Goal: Task Accomplishment & Management: Complete application form

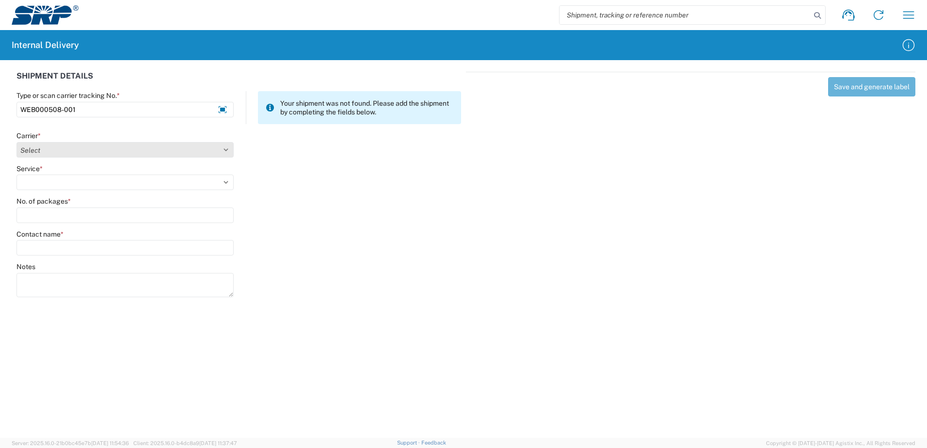
type input "WEB000508-001"
click at [230, 149] on select "Select Amazon Logistics ATI Trucking BC Dimerco Logistics Empire Southwest FedE…" at bounding box center [124, 150] width 217 height 16
select select "18714"
click at [16, 142] on select "Select Amazon Logistics ATI Trucking BC Dimerco Logistics Empire Southwest FedE…" at bounding box center [124, 150] width 217 height 16
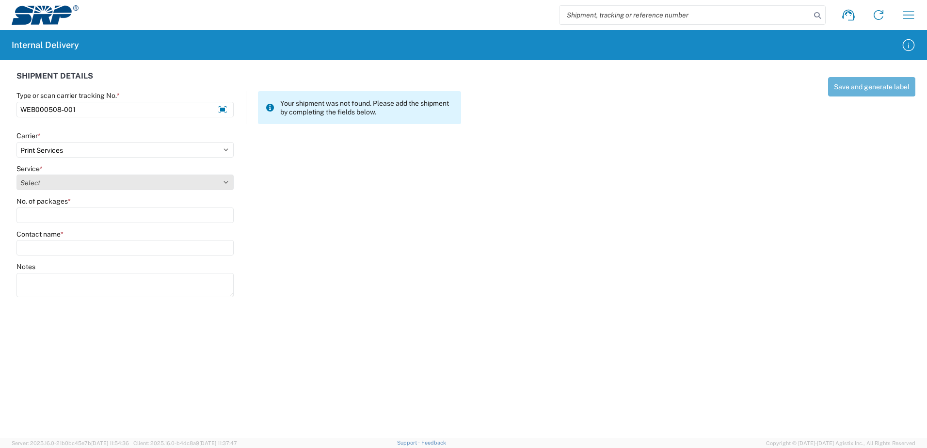
click at [226, 182] on select "Select Ground Inter-office" at bounding box center [124, 183] width 217 height 16
select select "35764"
click at [16, 175] on select "Select Ground Inter-office" at bounding box center [124, 183] width 217 height 16
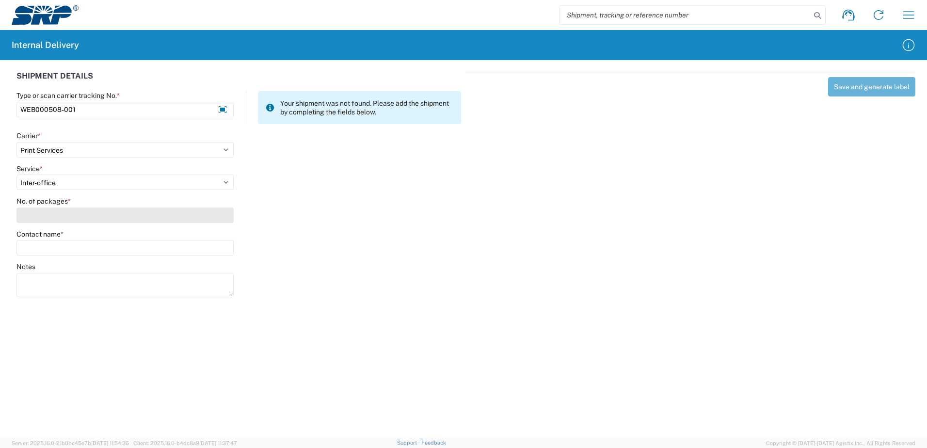
click at [212, 211] on input "No. of packages *" at bounding box center [124, 216] width 217 height 16
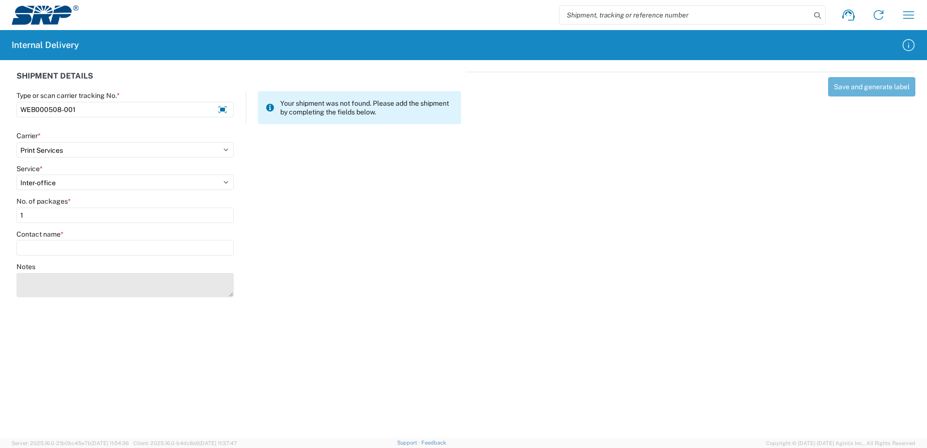
type input "1"
click at [211, 279] on textarea "Notes" at bounding box center [124, 285] width 217 height 24
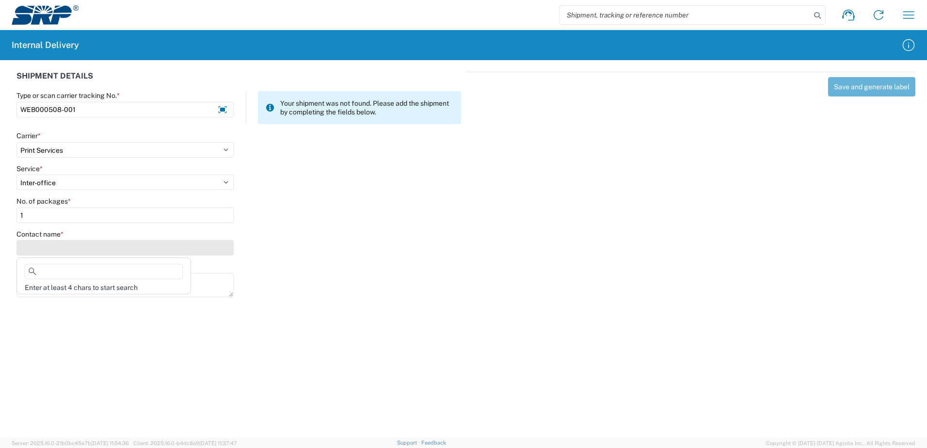
click at [75, 250] on input "Contact name *" at bounding box center [124, 248] width 217 height 16
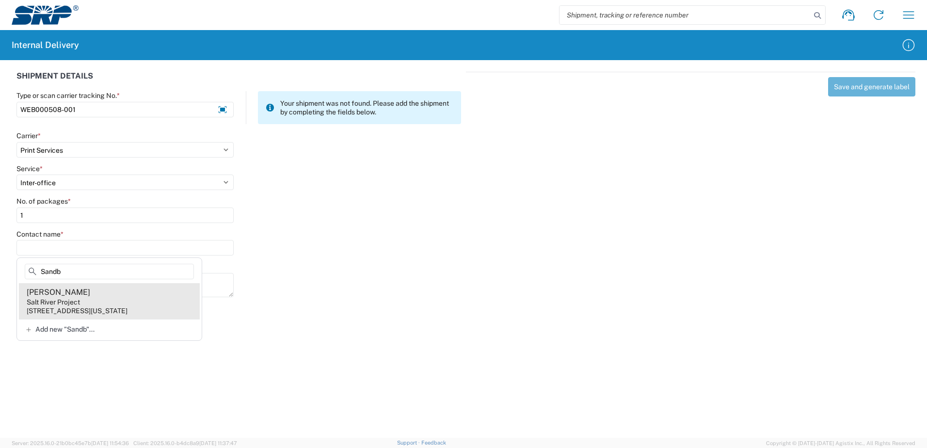
type input "Sandb"
click at [87, 303] on agx-address-suggestion-item "Timothy Sandberg Salt River Project 998 W Washington St, XCT341, Tempe, AZ, 852…" at bounding box center [109, 301] width 181 height 36
type input "Timothy Sandberg"
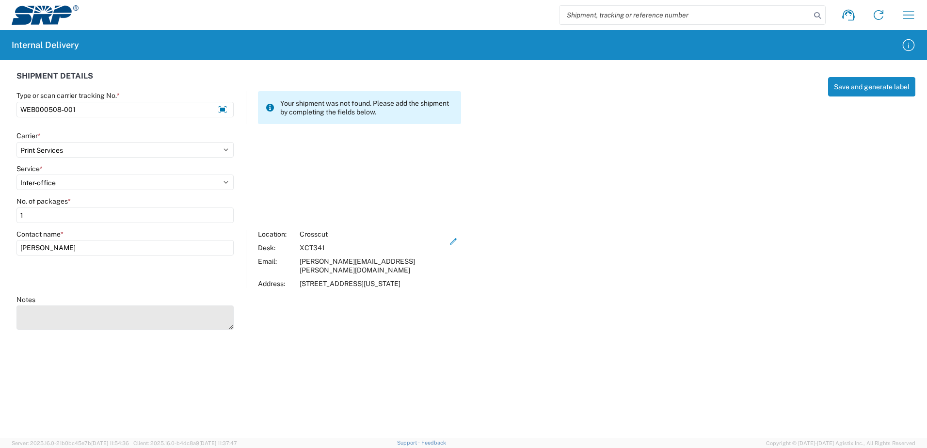
click at [86, 318] on textarea "Notes" at bounding box center [124, 318] width 217 height 24
click at [482, 248] on div "Save and generate label" at bounding box center [691, 199] width 450 height 255
type textarea "Business Cards"
click at [368, 340] on agx-forms-host "Shipment request Shipment tracking Internal delivery Transit update My profile …" at bounding box center [463, 224] width 927 height 448
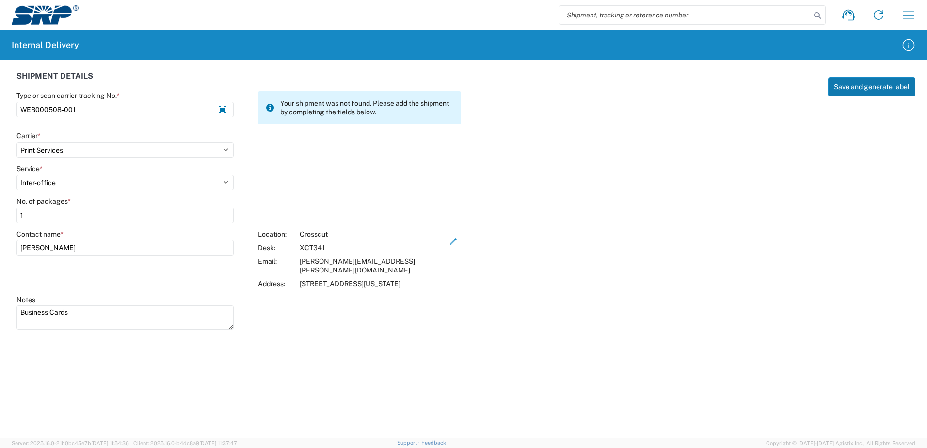
click at [872, 92] on button "Save and generate label" at bounding box center [871, 86] width 87 height 19
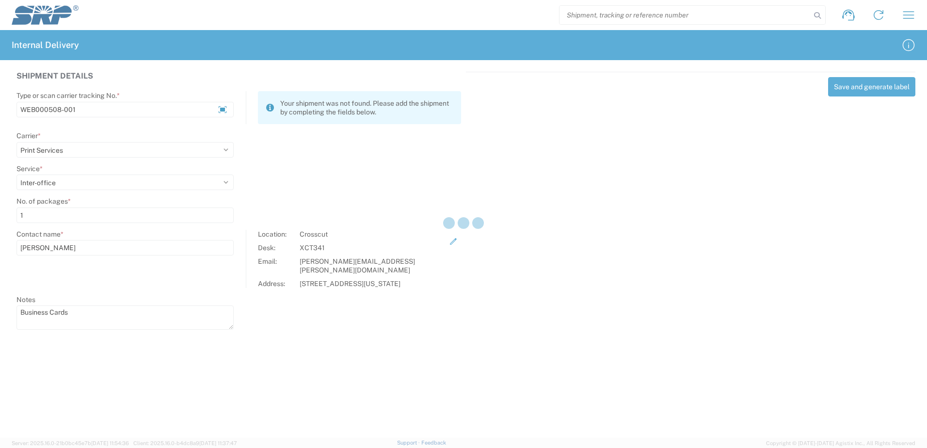
select select
